Goal: Use online tool/utility: Utilize a website feature to perform a specific function

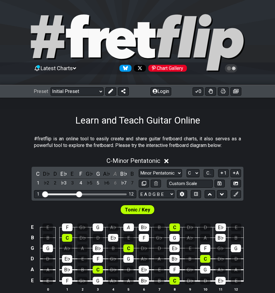
click at [127, 229] on div "A" at bounding box center [128, 228] width 11 height 8
drag, startPoint x: 78, startPoint y: 191, endPoint x: 126, endPoint y: 190, distance: 48.4
click at [126, 190] on div "C D♭ D E♭ E F G♭ G A♭ A B♭ B 1 ♭2 2 ♭3 3 4 ♭5 5 ♭6 6 ♭7 7 Minor Pentatonic Clic…" at bounding box center [137, 184] width 211 height 34
click at [126, 194] on div "Visible fret range" at bounding box center [85, 195] width 83 height 2
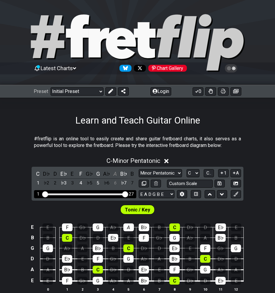
drag, startPoint x: 79, startPoint y: 193, endPoint x: 132, endPoint y: 192, distance: 52.3
click at [128, 194] on input "Visible fret range" at bounding box center [84, 194] width 85 height 0
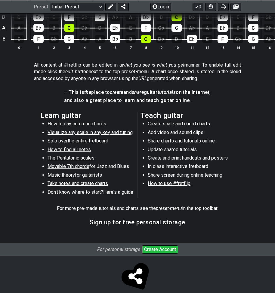
scroll to position [256, 0]
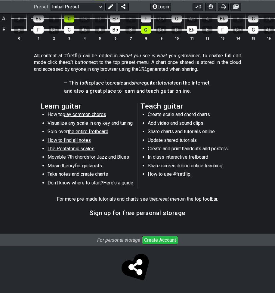
click at [156, 240] on button "Create Account" at bounding box center [160, 240] width 36 height 8
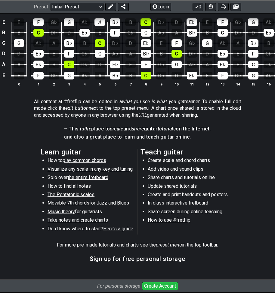
scroll to position [196, 0]
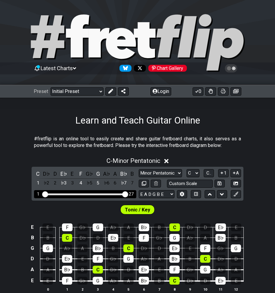
drag, startPoint x: 0, startPoint y: 0, endPoint x: 131, endPoint y: 198, distance: 237.5
click at [128, 194] on input "Visible fret range" at bounding box center [84, 194] width 85 height 0
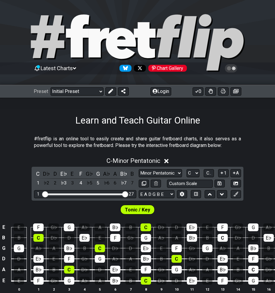
click at [138, 208] on span "Tonic / Key" at bounding box center [137, 210] width 25 height 9
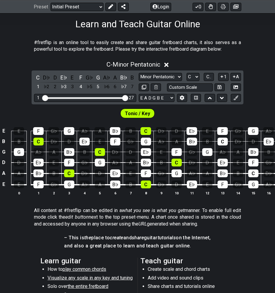
scroll to position [150, 0]
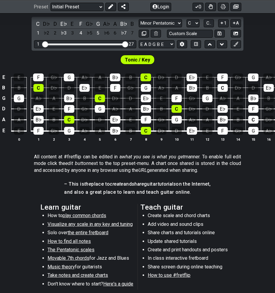
click at [253, 118] on div "C" at bounding box center [253, 120] width 10 height 8
click at [250, 120] on div "C" at bounding box center [253, 120] width 10 height 8
click at [220, 86] on div "C" at bounding box center [222, 88] width 10 height 8
click at [224, 89] on div "C" at bounding box center [222, 88] width 10 height 8
click at [132, 58] on span "Tonic / Key" at bounding box center [137, 60] width 25 height 9
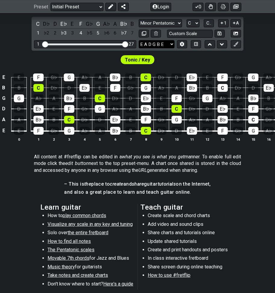
click at [173, 44] on select "E A D G B E E A D G B E E A D G B E B E A D F♯ B A D G C E A D A D G B E E♭ A♭ …" at bounding box center [156, 44] width 36 height 8
click at [214, 55] on div "Tonic / Key" at bounding box center [137, 58] width 275 height 15
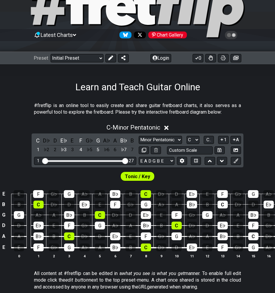
scroll to position [30, 0]
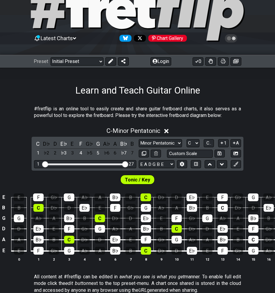
drag, startPoint x: 226, startPoint y: 0, endPoint x: 265, endPoint y: 84, distance: 91.8
click at [265, 84] on div "Learn and Teach Guitar Online" at bounding box center [137, 82] width 275 height 28
